Goal: Information Seeking & Learning: Learn about a topic

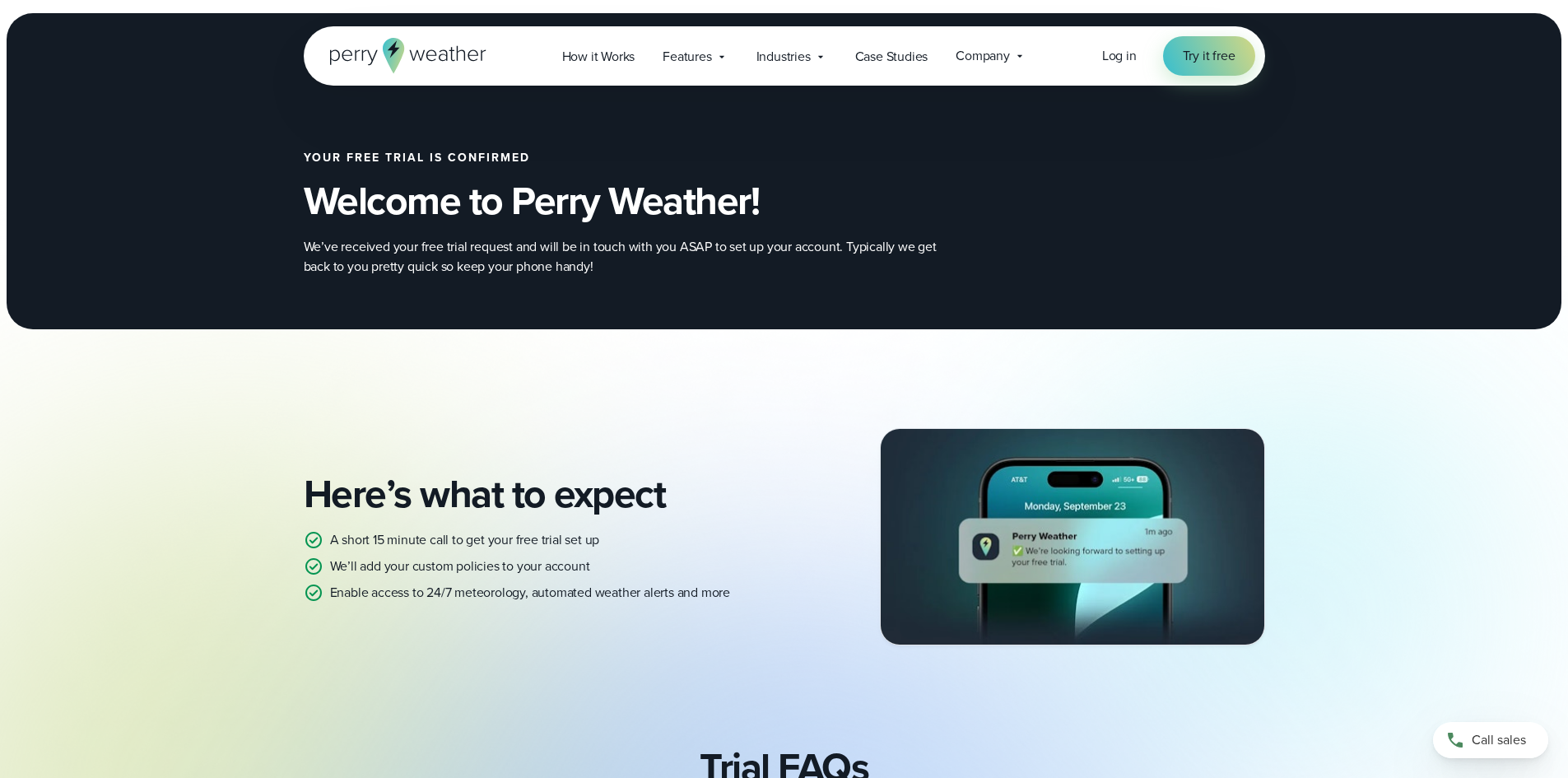
click at [368, 56] on icon at bounding box center [408, 56] width 157 height 36
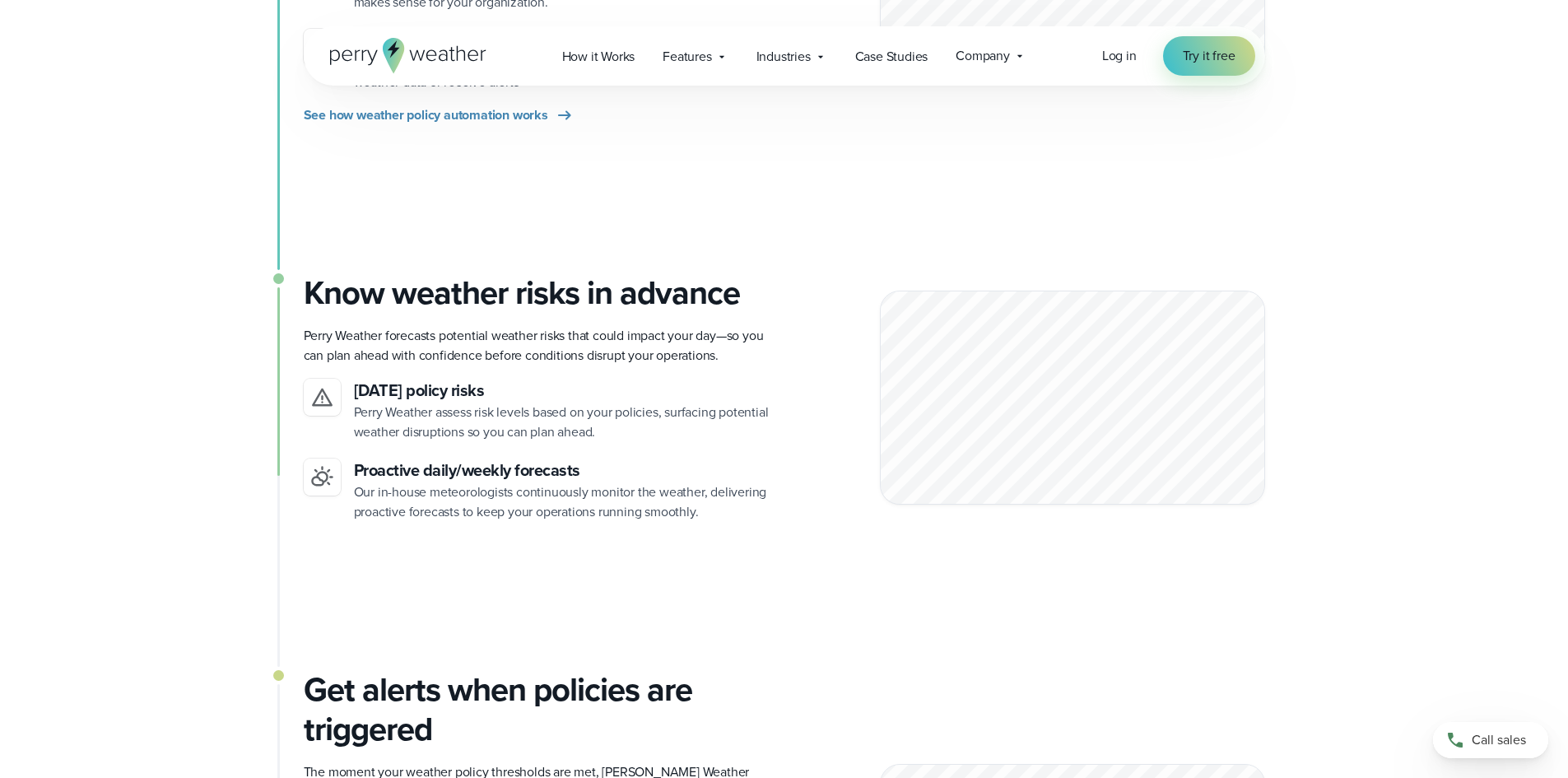
scroll to position [1483, 0]
